Goal: Navigation & Orientation: Go to known website

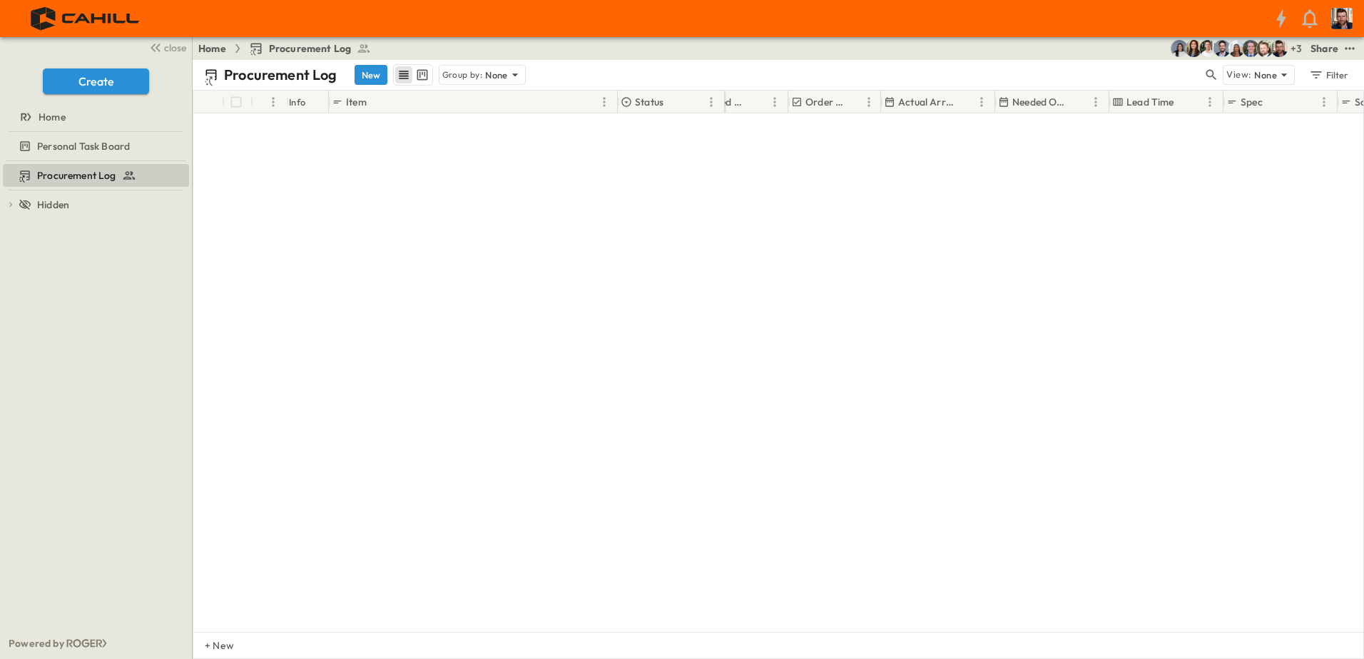
scroll to position [785, 750]
